Goal: Book appointment/travel/reservation

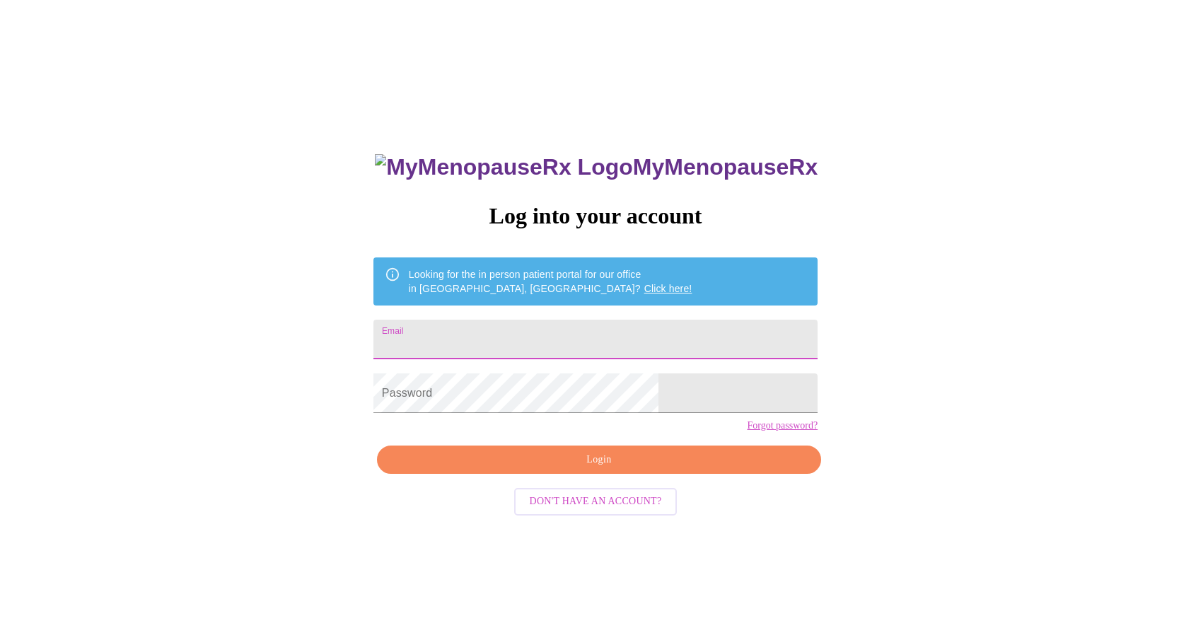
click at [568, 351] on input "Email" at bounding box center [595, 340] width 444 height 40
type input "[EMAIL_ADDRESS][DOMAIN_NAME]"
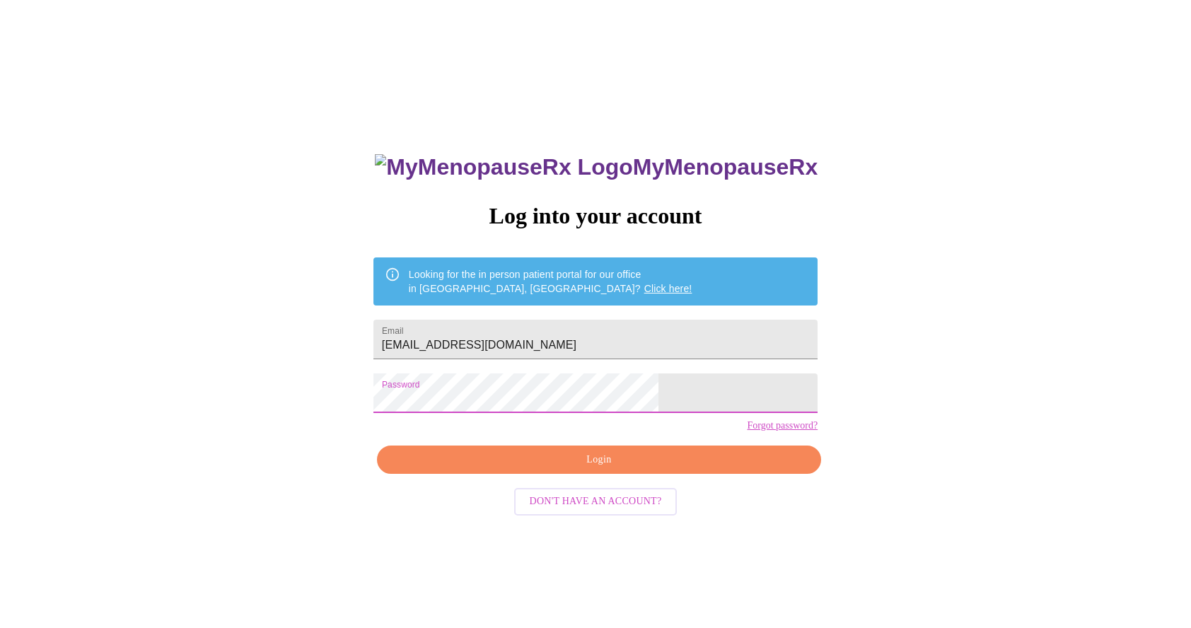
click at [671, 469] on span "Login" at bounding box center [599, 460] width 412 height 18
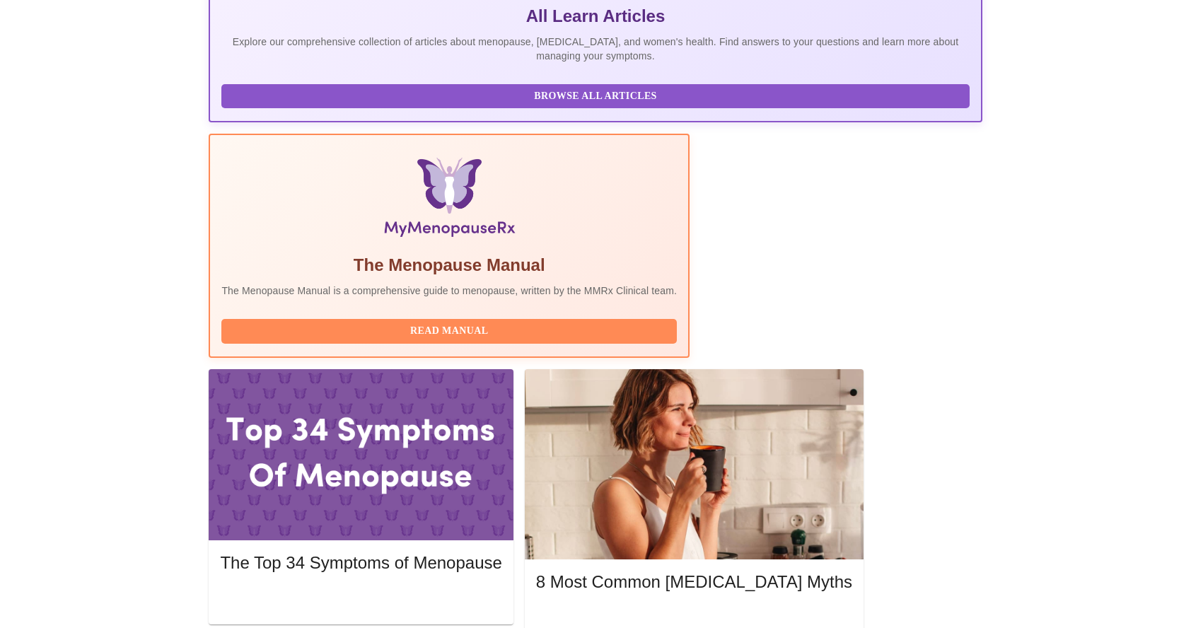
scroll to position [354, 0]
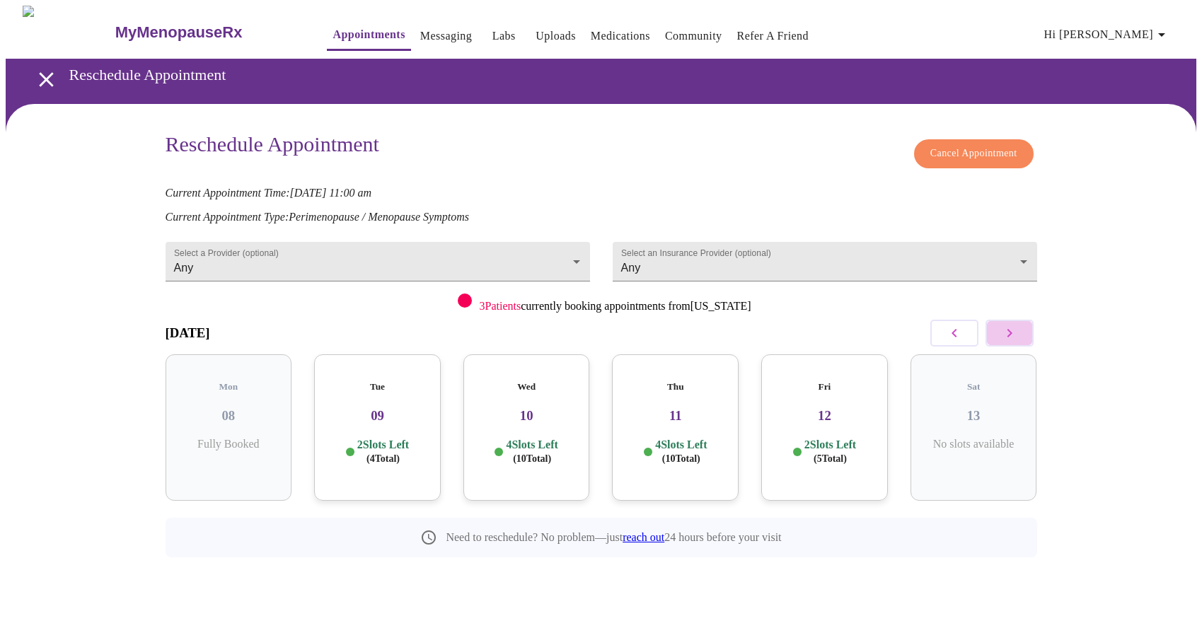
click at [1019, 330] on button "button" at bounding box center [1009, 333] width 48 height 27
click at [1018, 330] on button "button" at bounding box center [1009, 333] width 48 height 27
click at [1018, 329] on button "button" at bounding box center [1009, 333] width 48 height 27
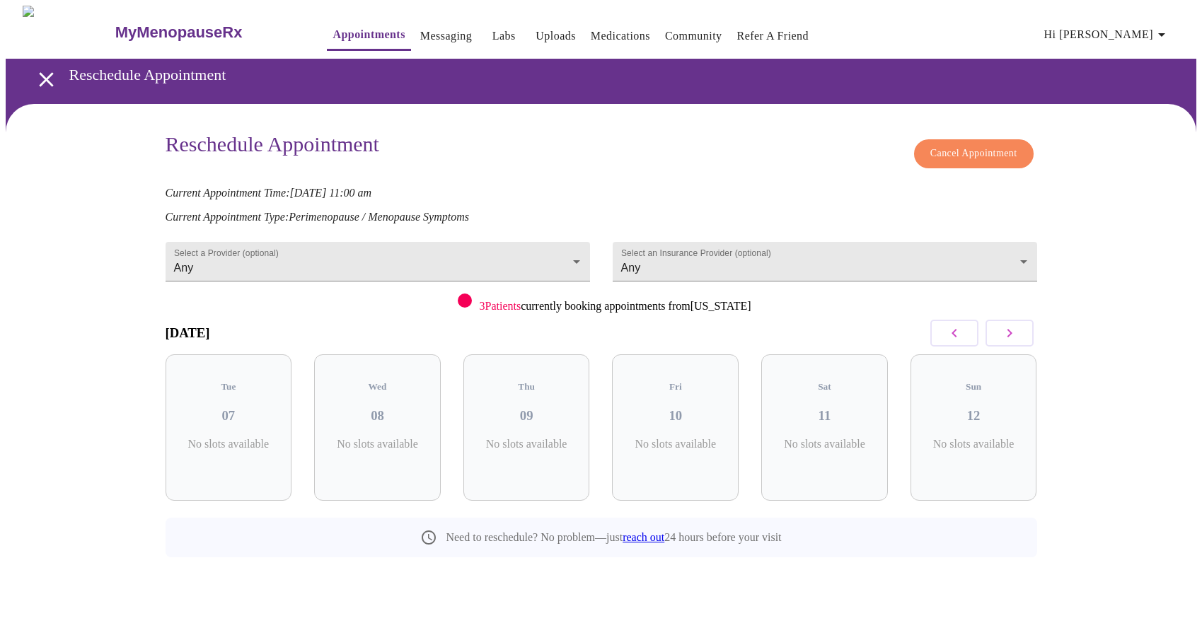
click at [1018, 329] on button "button" at bounding box center [1009, 333] width 48 height 27
click at [1018, 327] on button "button" at bounding box center [1009, 333] width 48 height 27
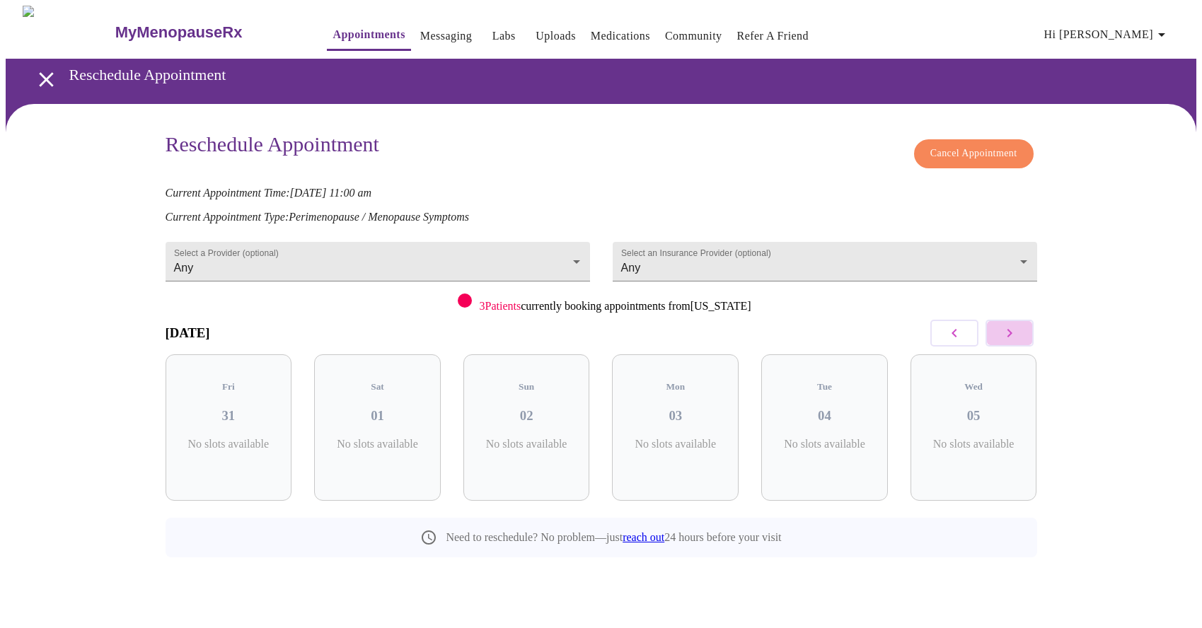
click at [1018, 327] on button "button" at bounding box center [1009, 333] width 48 height 27
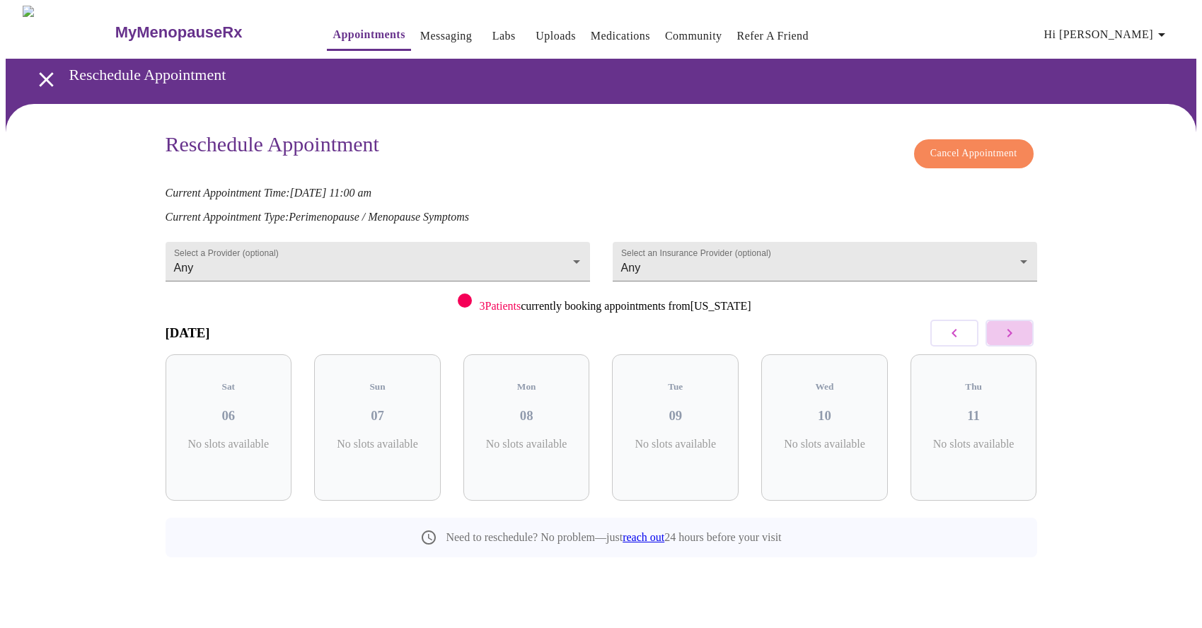
click at [1018, 327] on button "button" at bounding box center [1009, 333] width 48 height 27
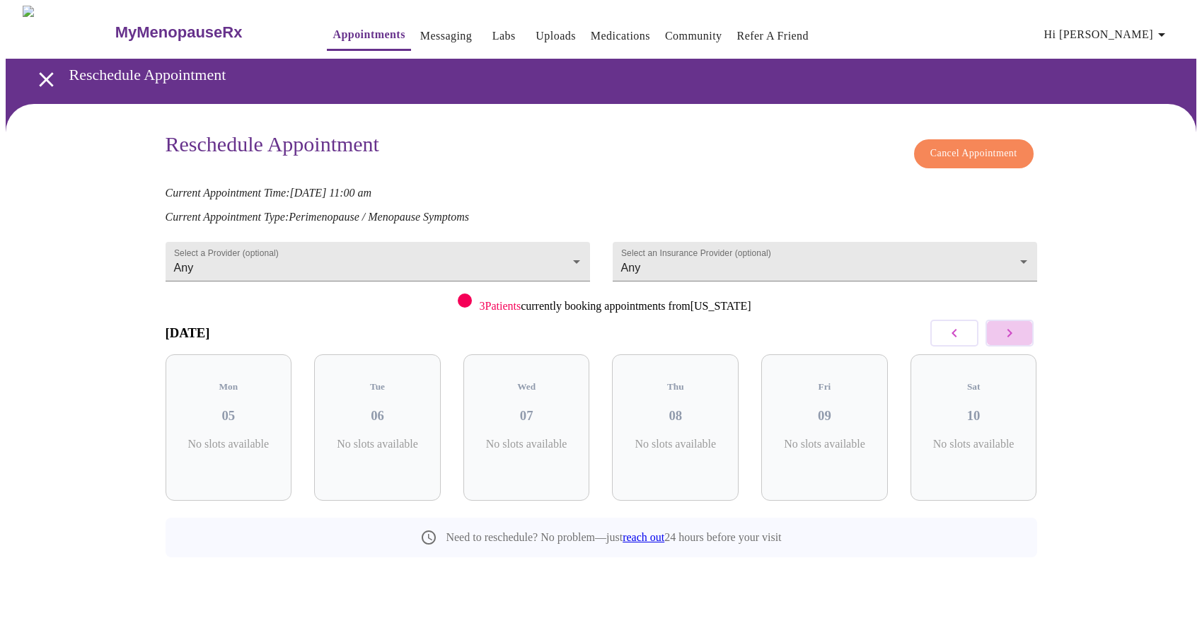
click at [1018, 327] on button "button" at bounding box center [1009, 333] width 48 height 27
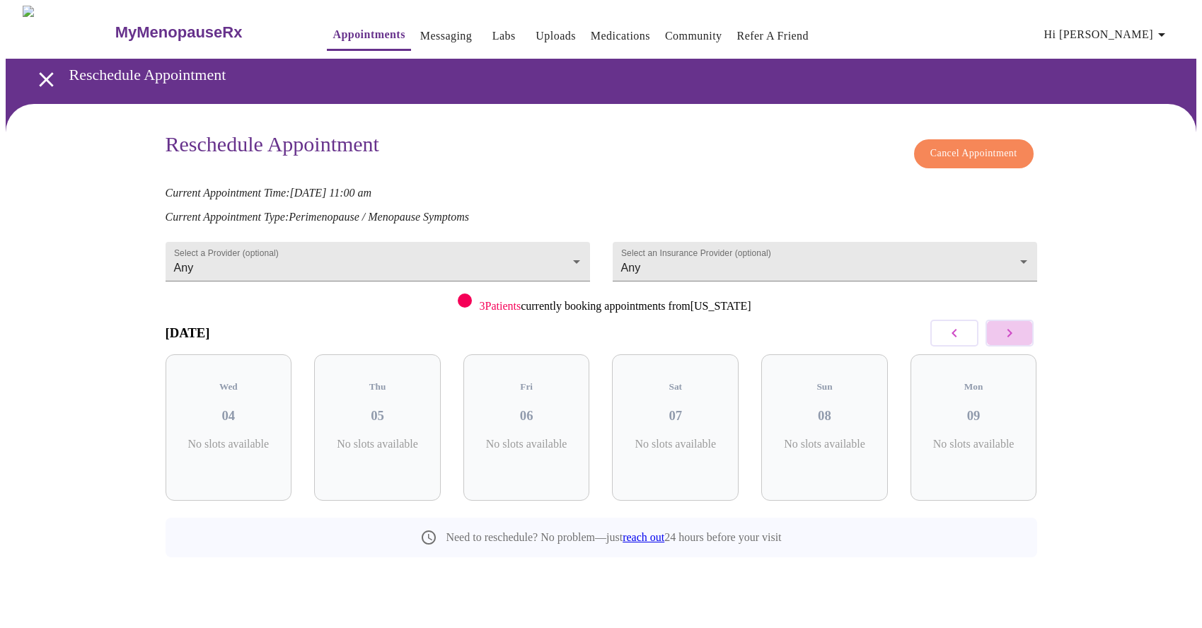
click at [1018, 327] on button "button" at bounding box center [1009, 333] width 48 height 27
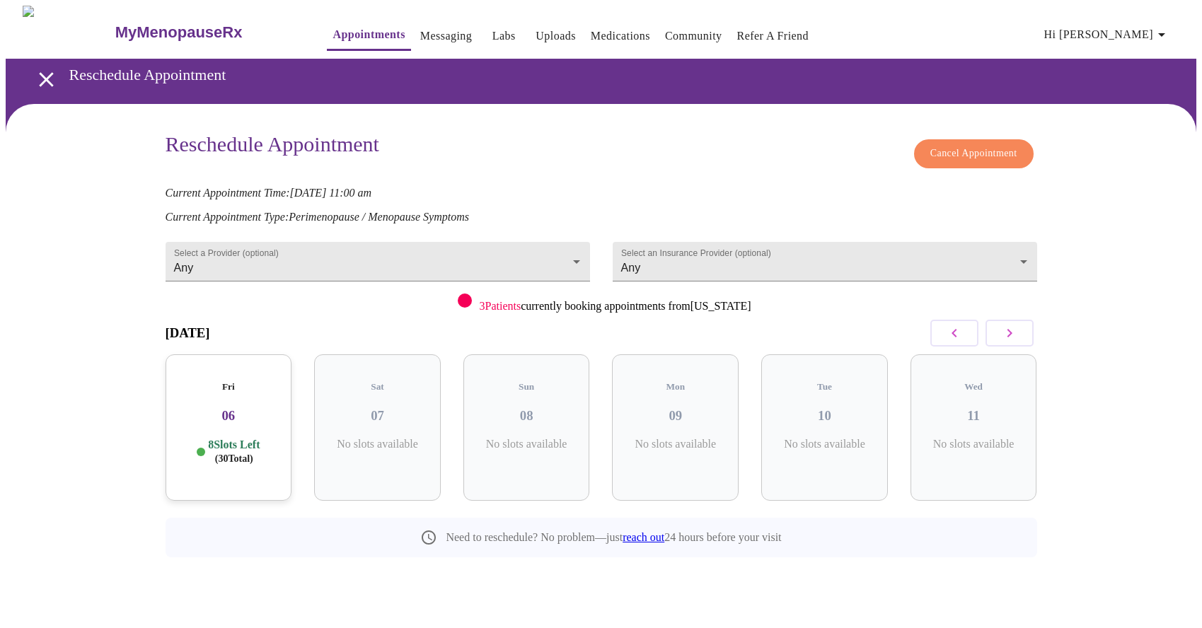
click at [1018, 327] on button "button" at bounding box center [1009, 333] width 48 height 27
click at [958, 328] on icon "button" at bounding box center [954, 333] width 17 height 17
click at [965, 325] on button "button" at bounding box center [954, 333] width 48 height 27
click at [1019, 324] on button "button" at bounding box center [1009, 333] width 48 height 27
click at [985, 438] on p "11 Slots Left ( 42 Total)" at bounding box center [979, 452] width 57 height 28
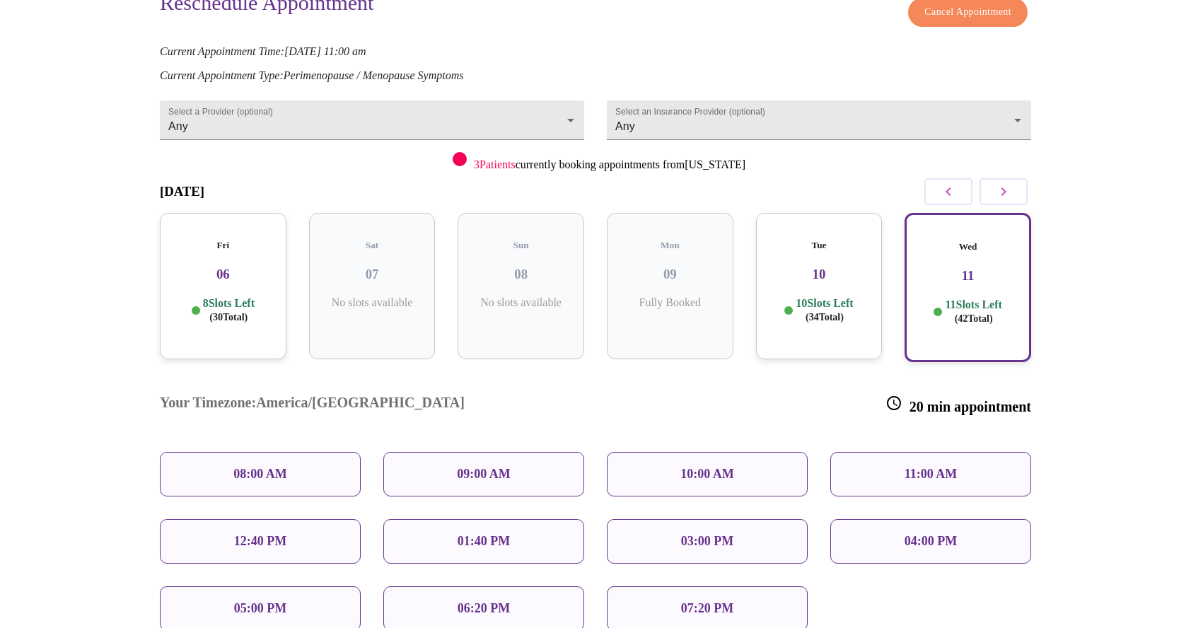
scroll to position [212, 0]
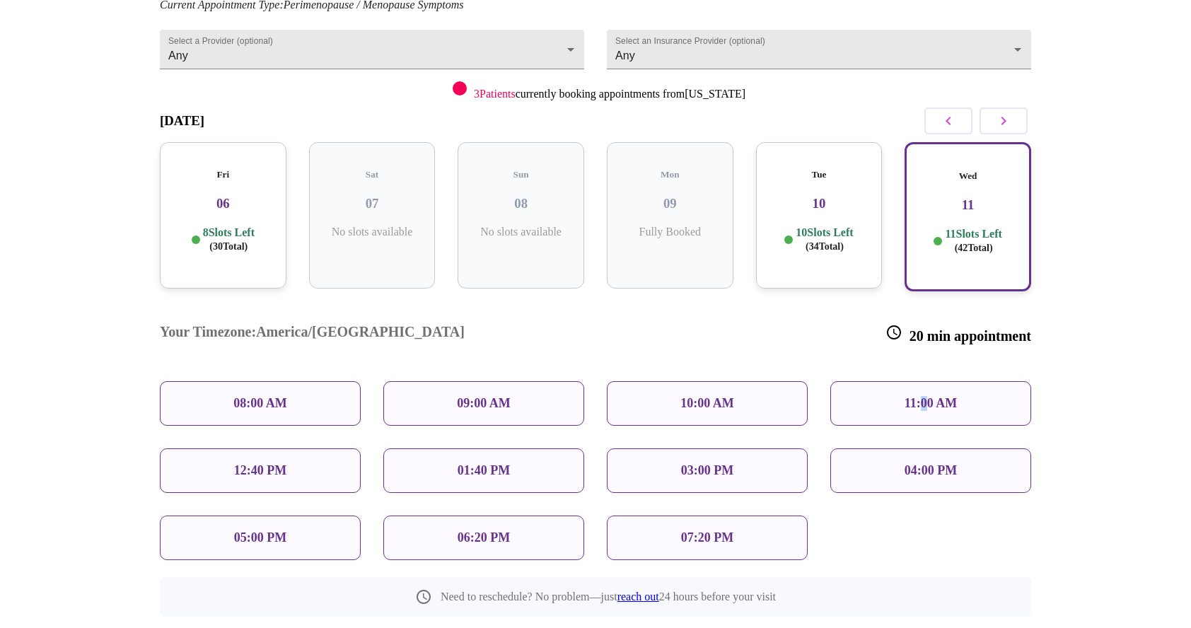
click at [923, 396] on p "11:00 AM" at bounding box center [931, 403] width 53 height 15
click at [903, 381] on div "11:00 AM" at bounding box center [930, 403] width 201 height 45
click at [918, 396] on p "11:00 AM" at bounding box center [931, 403] width 53 height 15
click at [939, 396] on p "11:00 AM" at bounding box center [931, 403] width 53 height 15
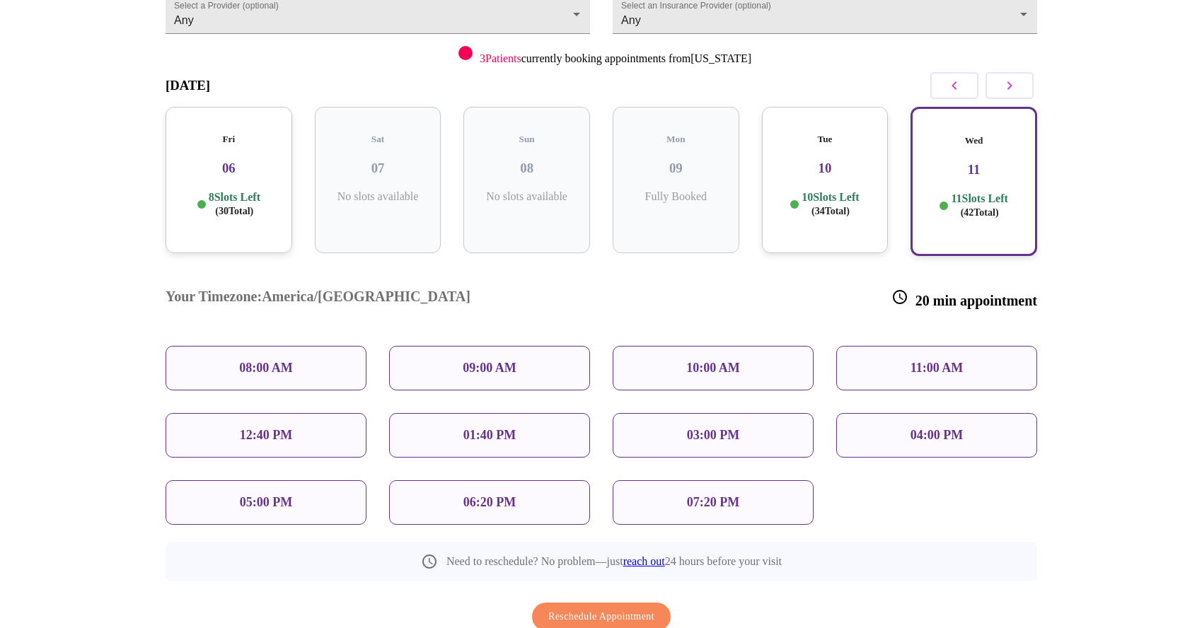
scroll to position [282, 0]
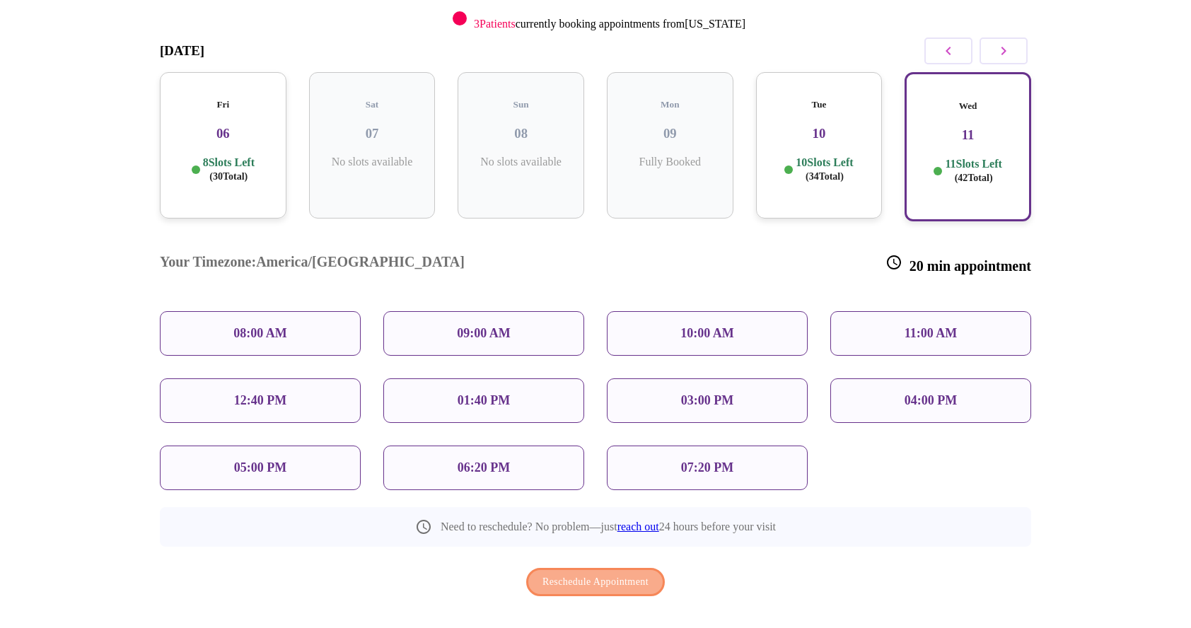
click at [612, 568] on button "Reschedule Appointment" at bounding box center [595, 582] width 139 height 29
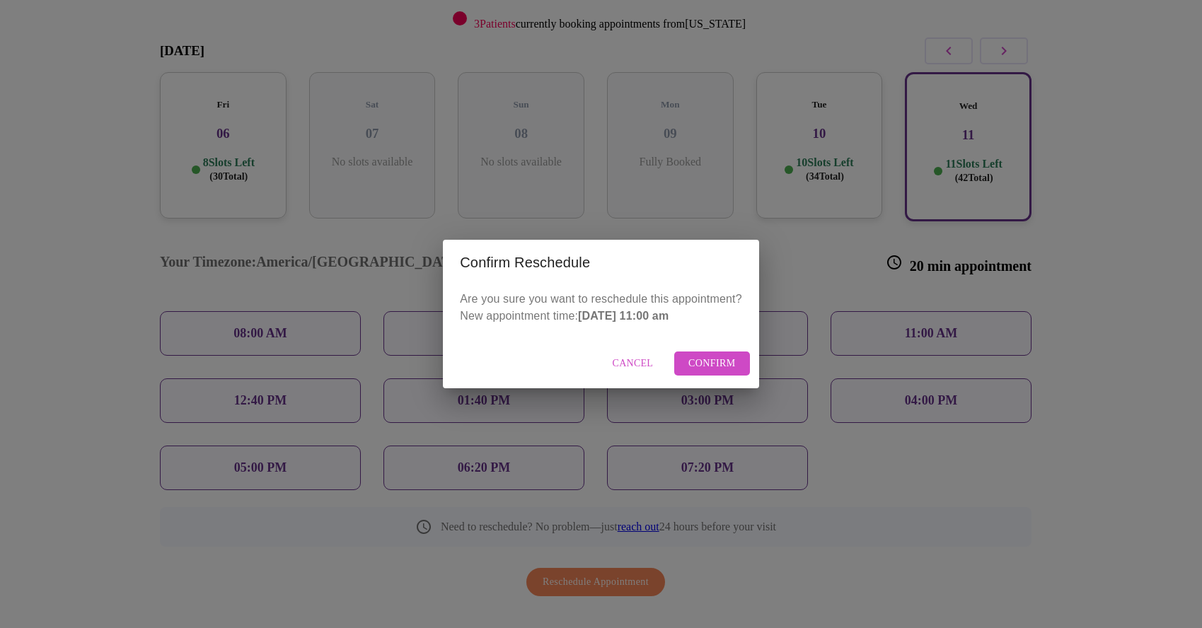
click at [741, 361] on button "Confirm" at bounding box center [712, 364] width 76 height 25
